Goal: Task Accomplishment & Management: Use online tool/utility

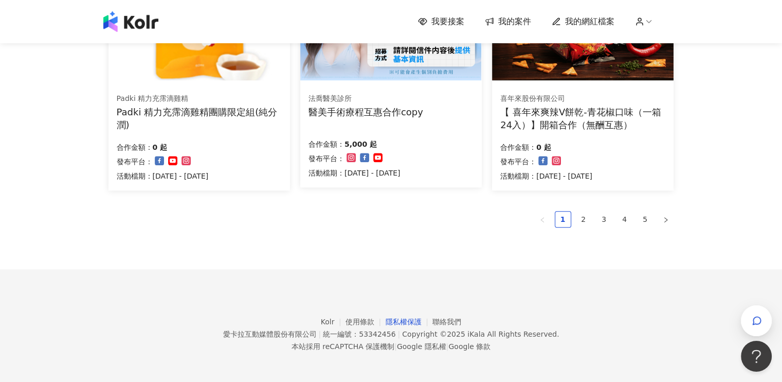
scroll to position [723, 0]
drag, startPoint x: 760, startPoint y: 87, endPoint x: 711, endPoint y: 107, distance: 52.8
click at [582, 220] on link "2" at bounding box center [583, 218] width 15 height 15
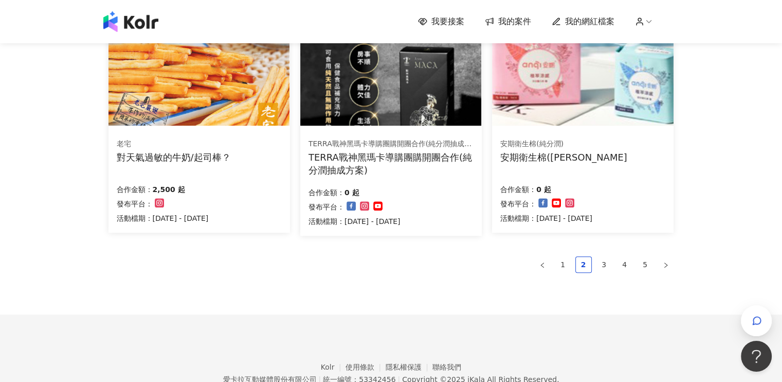
scroll to position [720, 0]
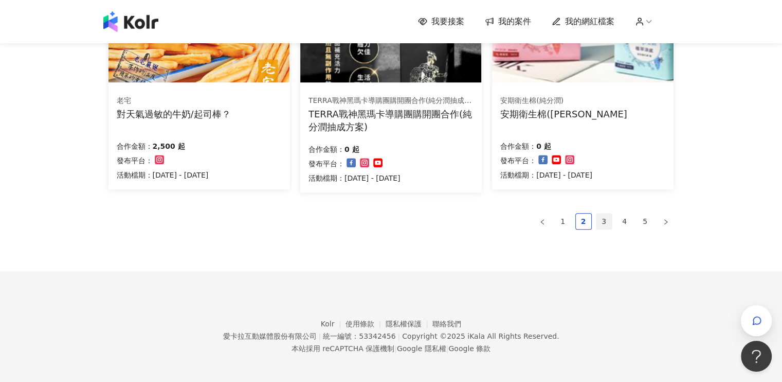
click at [603, 220] on link "3" at bounding box center [604, 220] width 15 height 15
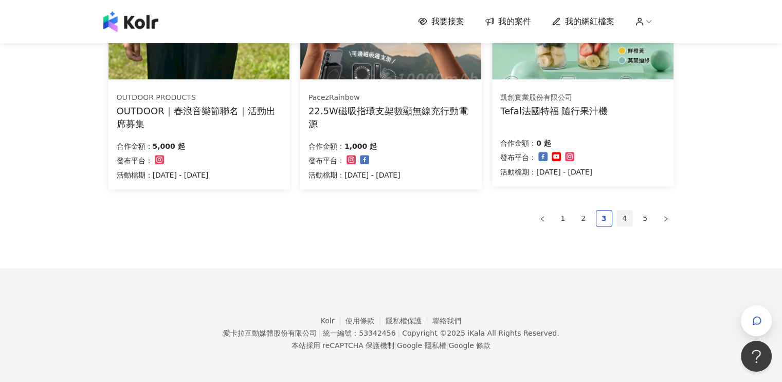
click at [623, 220] on link "4" at bounding box center [624, 217] width 15 height 15
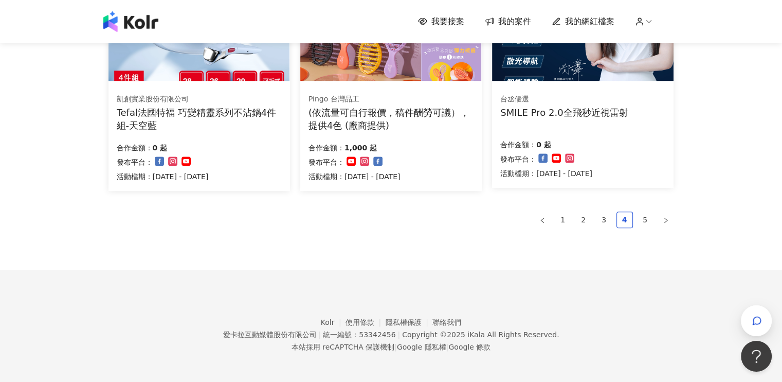
scroll to position [723, 0]
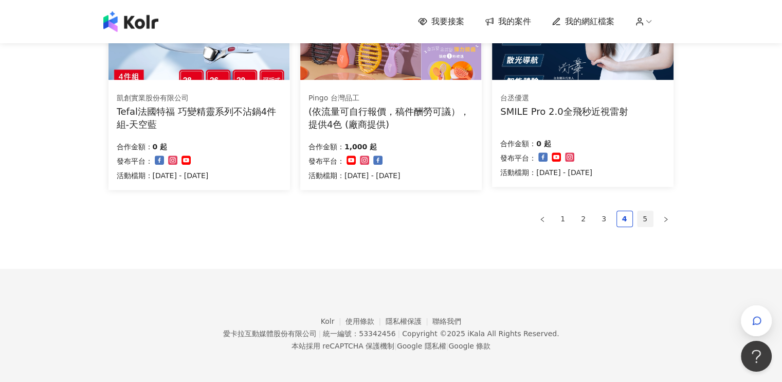
click at [640, 219] on link "5" at bounding box center [645, 218] width 15 height 15
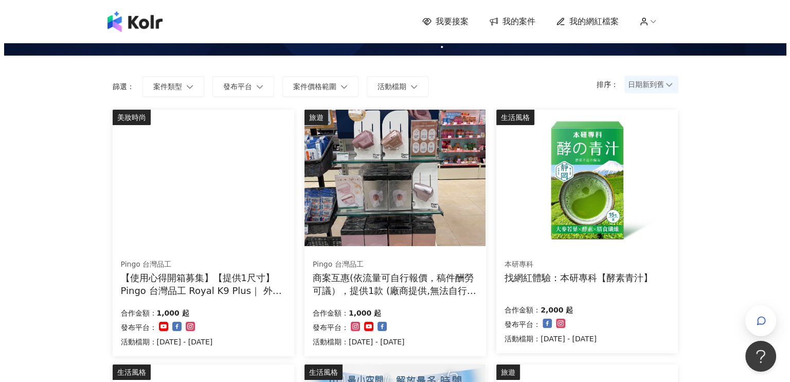
scroll to position [103, 0]
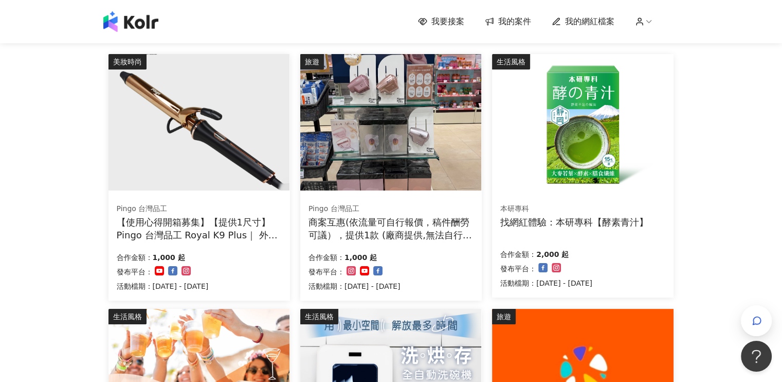
click at [207, 109] on img at bounding box center [199, 122] width 181 height 136
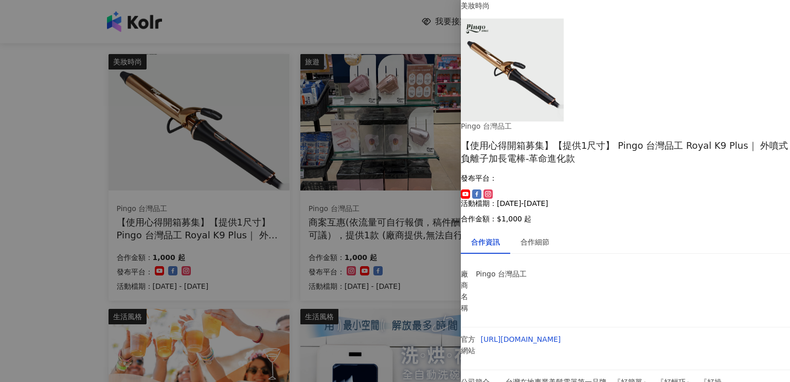
click at [337, 23] on div at bounding box center [395, 191] width 790 height 382
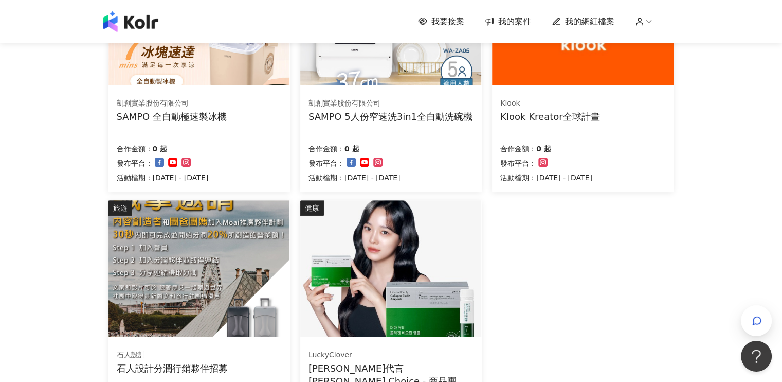
scroll to position [669, 0]
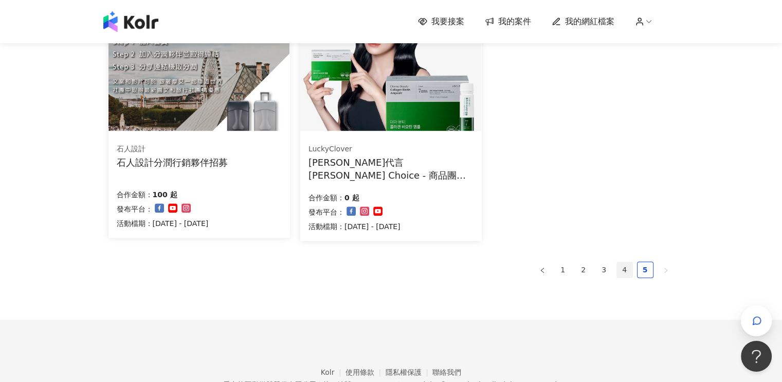
click at [628, 268] on link "4" at bounding box center [624, 269] width 15 height 15
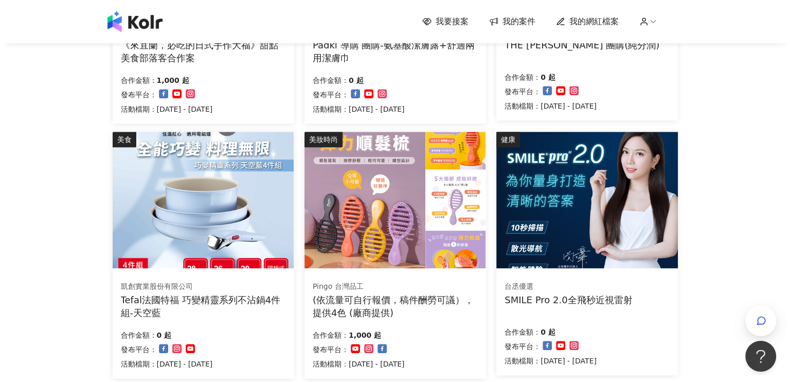
scroll to position [620, 0]
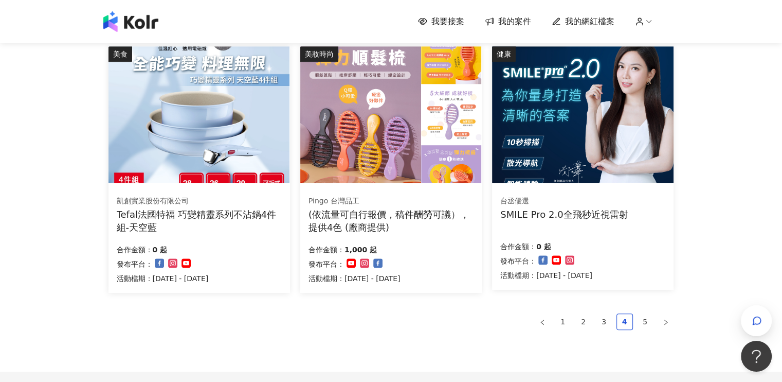
click at [245, 107] on img at bounding box center [199, 114] width 181 height 136
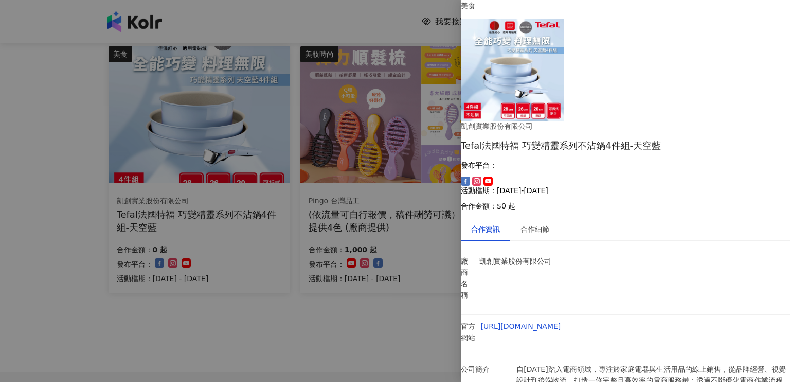
scroll to position [0, 0]
click at [542, 223] on div "合作細節" at bounding box center [534, 228] width 29 height 11
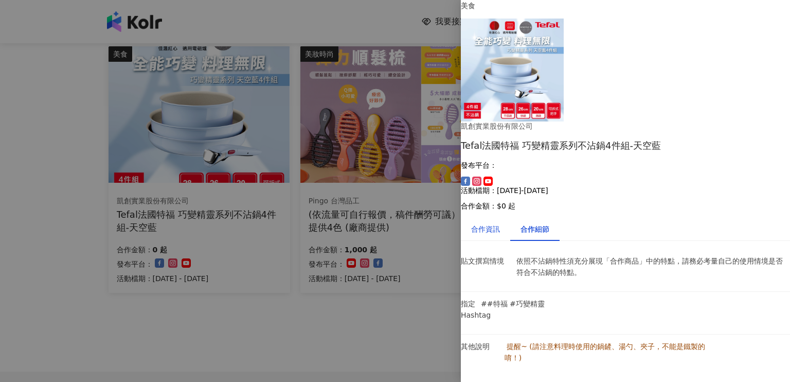
click at [489, 223] on div "合作資訊" at bounding box center [485, 228] width 29 height 11
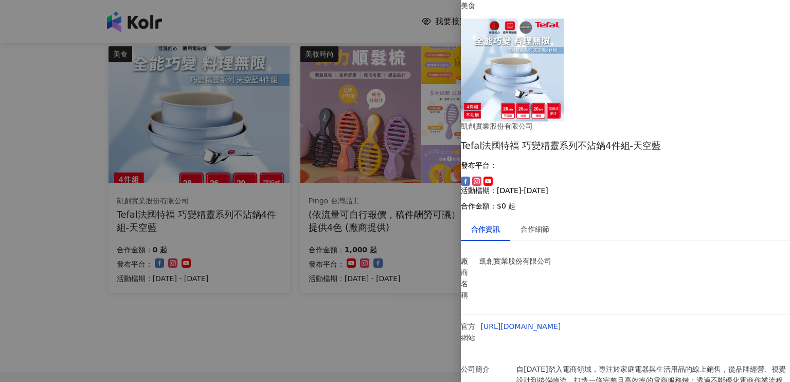
scroll to position [21, 0]
click at [353, 6] on div at bounding box center [395, 191] width 790 height 382
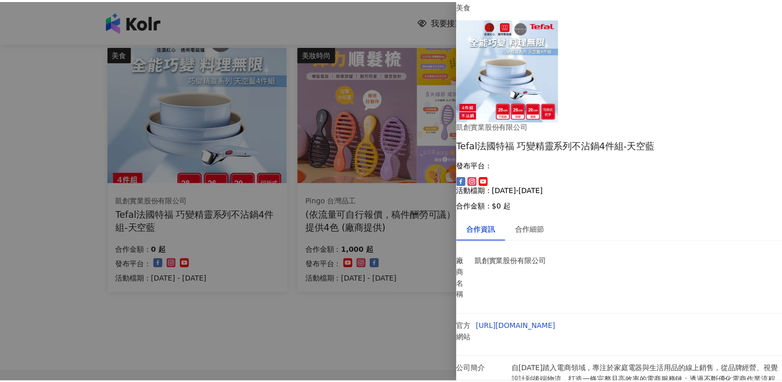
scroll to position [0, 0]
